Goal: Entertainment & Leisure: Consume media (video, audio)

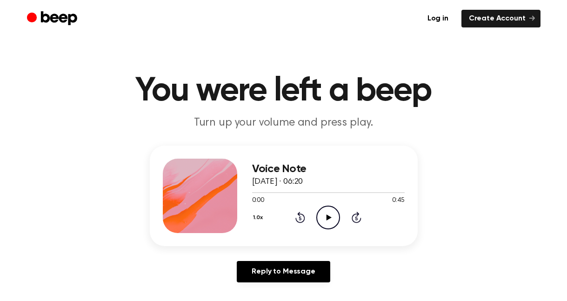
click at [334, 221] on icon "Play Audio" at bounding box center [329, 218] width 24 height 24
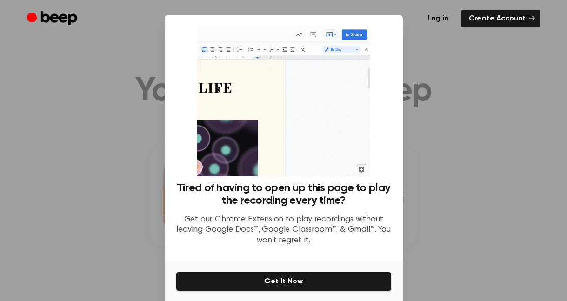
scroll to position [35, 0]
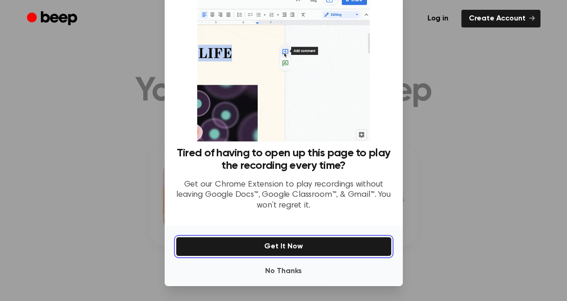
click at [313, 245] on button "Get It Now" at bounding box center [284, 247] width 216 height 20
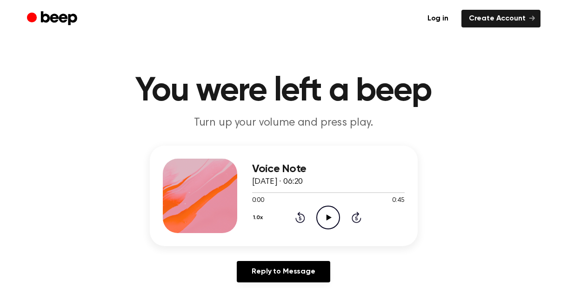
click at [339, 219] on circle at bounding box center [328, 217] width 23 height 23
click at [327, 214] on icon "Pause Audio" at bounding box center [329, 218] width 24 height 24
click at [323, 208] on circle at bounding box center [328, 217] width 23 height 23
click at [334, 214] on icon "Play Audio" at bounding box center [329, 218] width 24 height 24
click at [335, 218] on icon "Play Audio" at bounding box center [329, 218] width 24 height 24
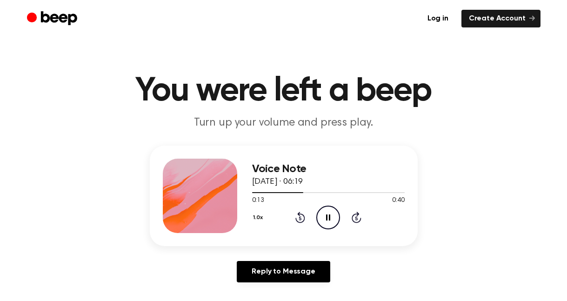
click at [330, 220] on icon at bounding box center [328, 218] width 4 height 6
